Goal: Check status: Check status

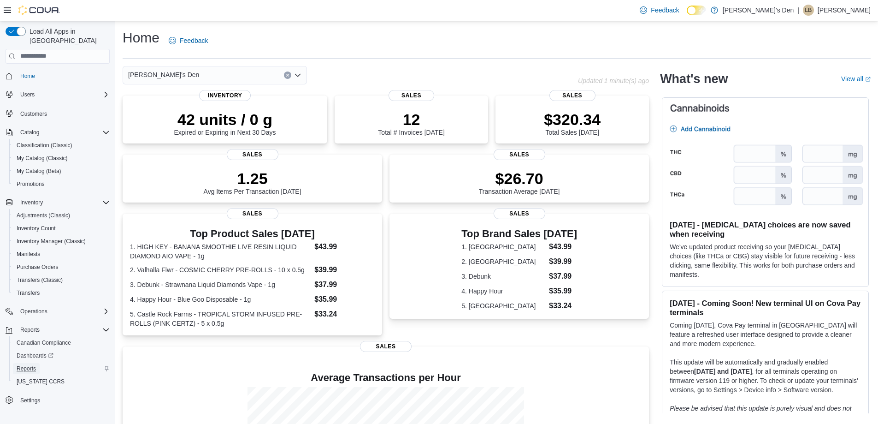
click at [19, 365] on span "Reports" at bounding box center [26, 368] width 19 height 7
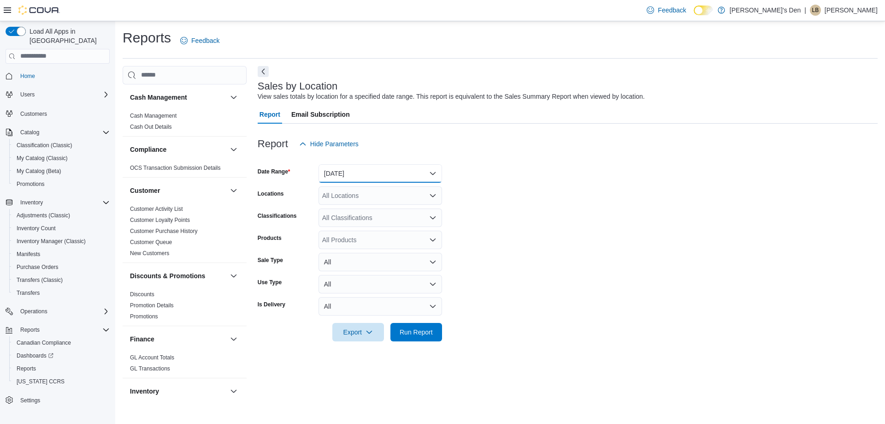
click at [342, 170] on button "[DATE]" at bounding box center [381, 173] width 124 height 18
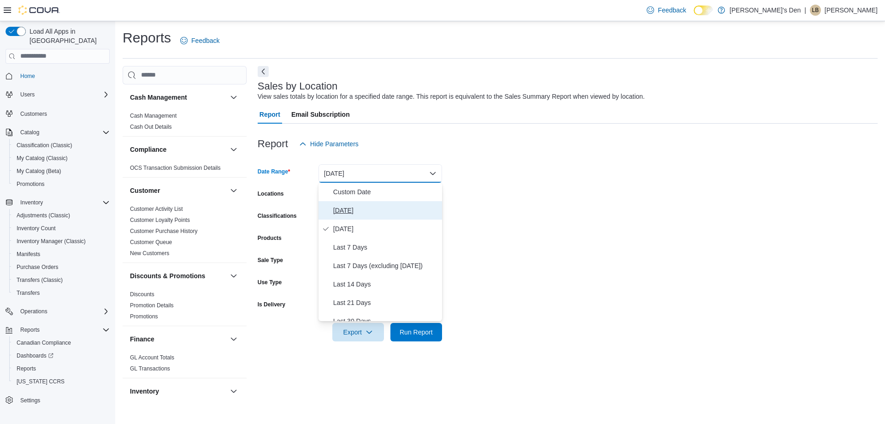
click at [347, 210] on span "[DATE]" at bounding box center [385, 210] width 105 height 11
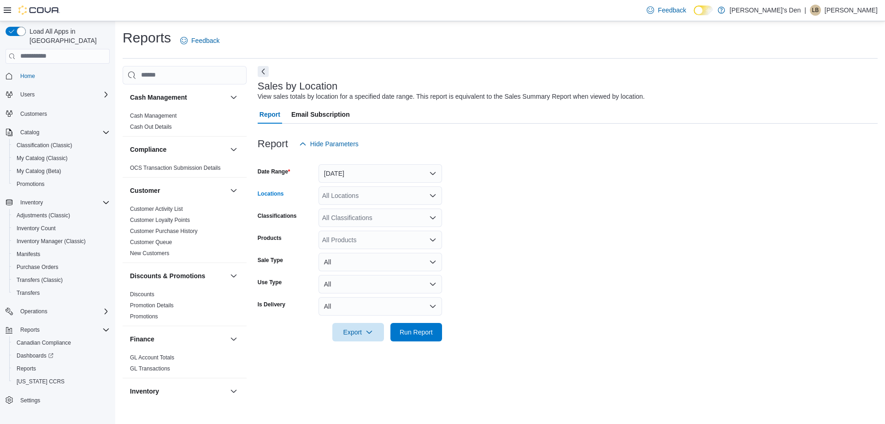
click at [349, 191] on div "All Locations" at bounding box center [381, 195] width 124 height 18
click at [354, 256] on button "[STREET_ADDRESS]" at bounding box center [381, 251] width 124 height 13
click at [513, 217] on form "Date Range [DATE] Locations [STREET_ADDRESS] Combo box. Selected. [STREET_ADDRE…" at bounding box center [568, 247] width 620 height 188
click at [428, 329] on span "Run Report" at bounding box center [416, 331] width 33 height 9
